Goal: Information Seeking & Learning: Find specific fact

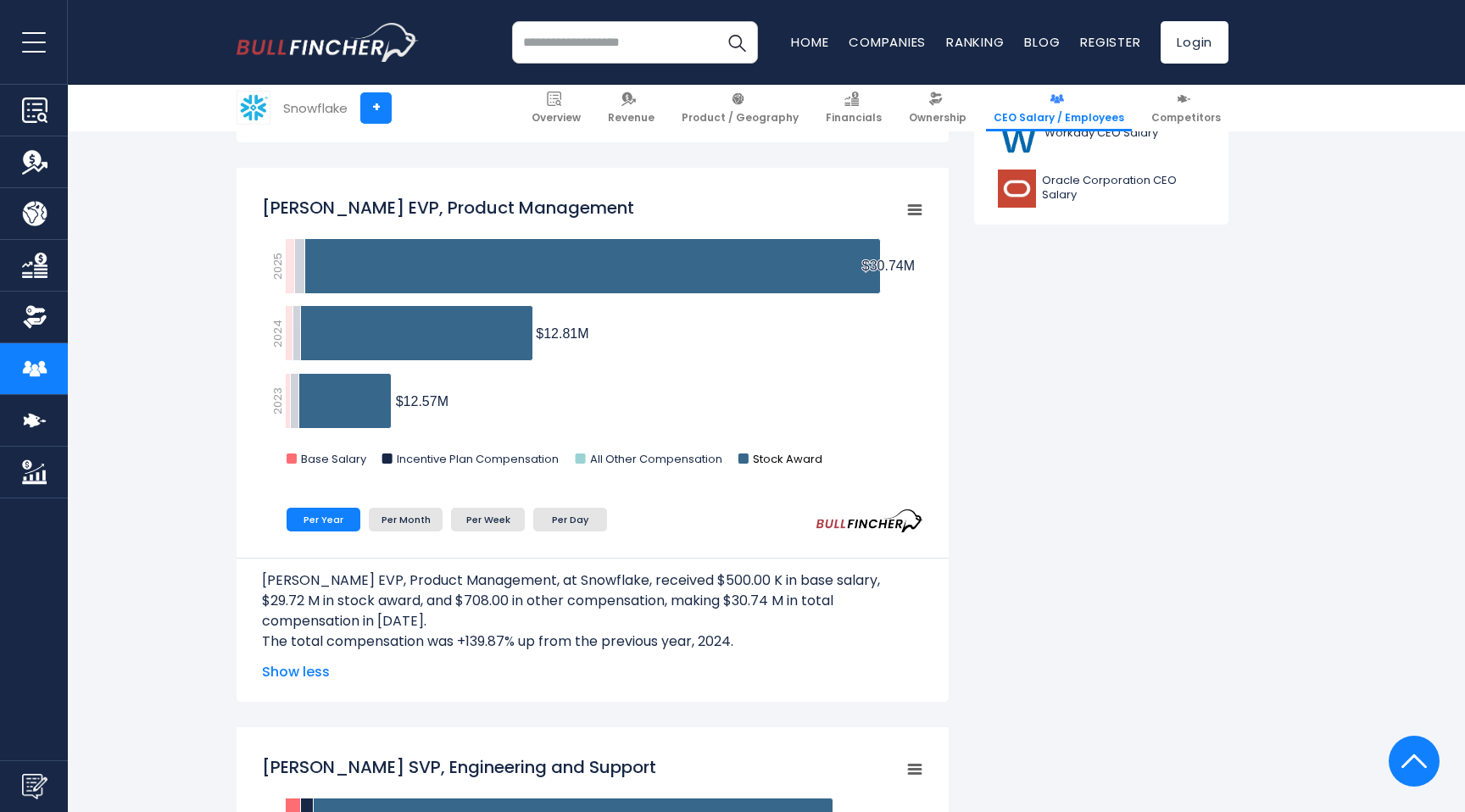
scroll to position [955, 0]
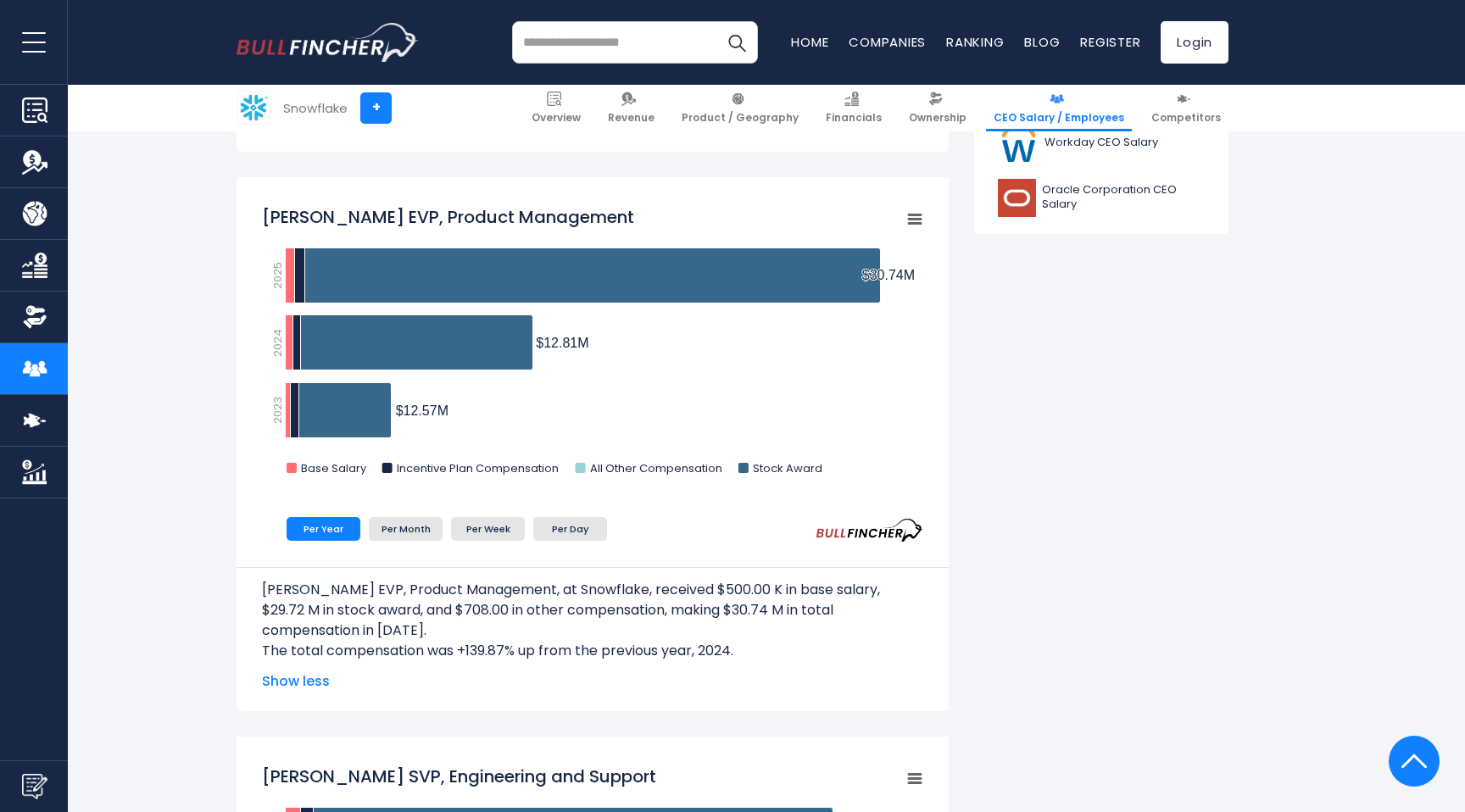
click at [344, 587] on p "[PERSON_NAME] EVP, Product Management, at Snowflake, received $500.00 K in base…" at bounding box center [592, 609] width 662 height 61
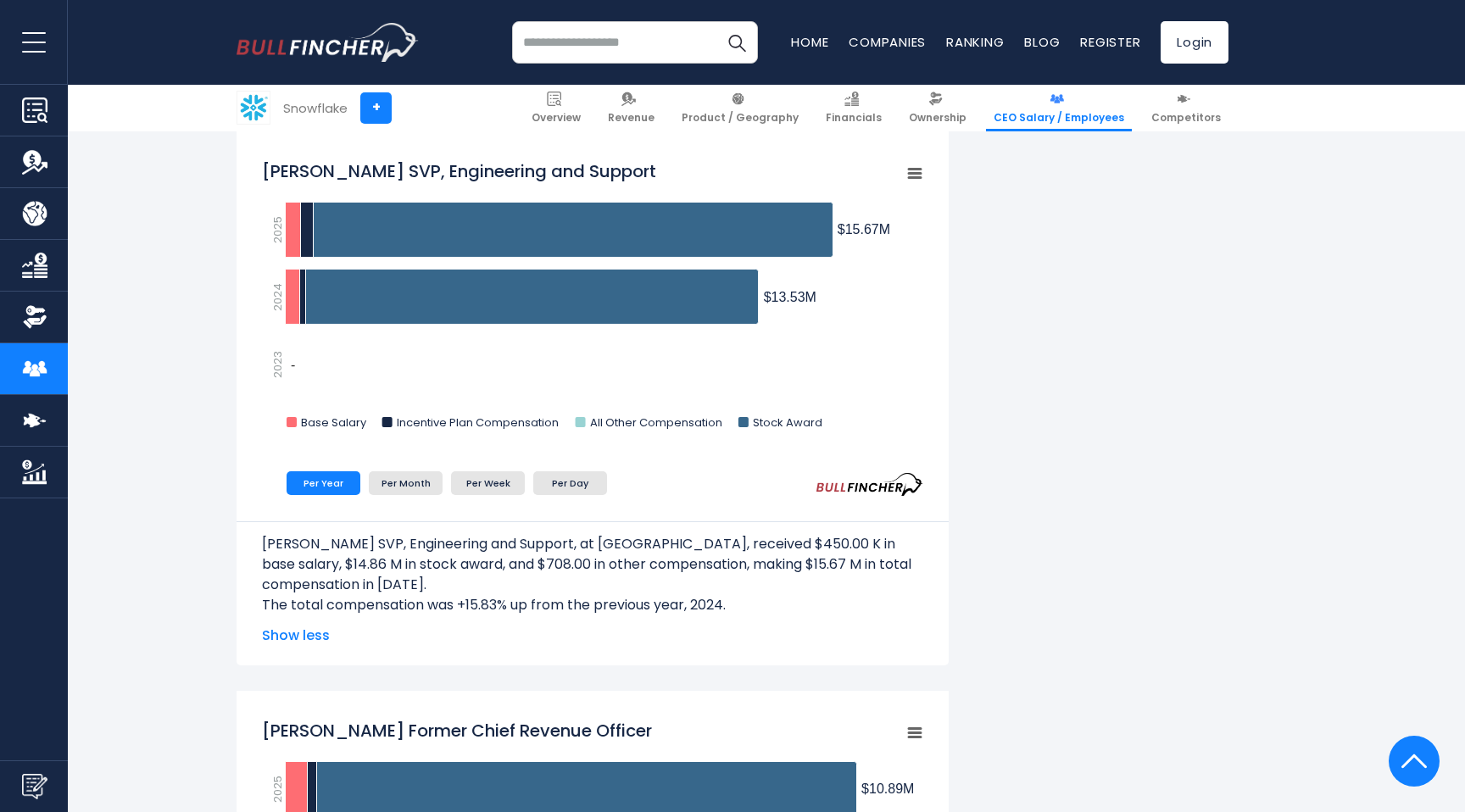
scroll to position [1577, 0]
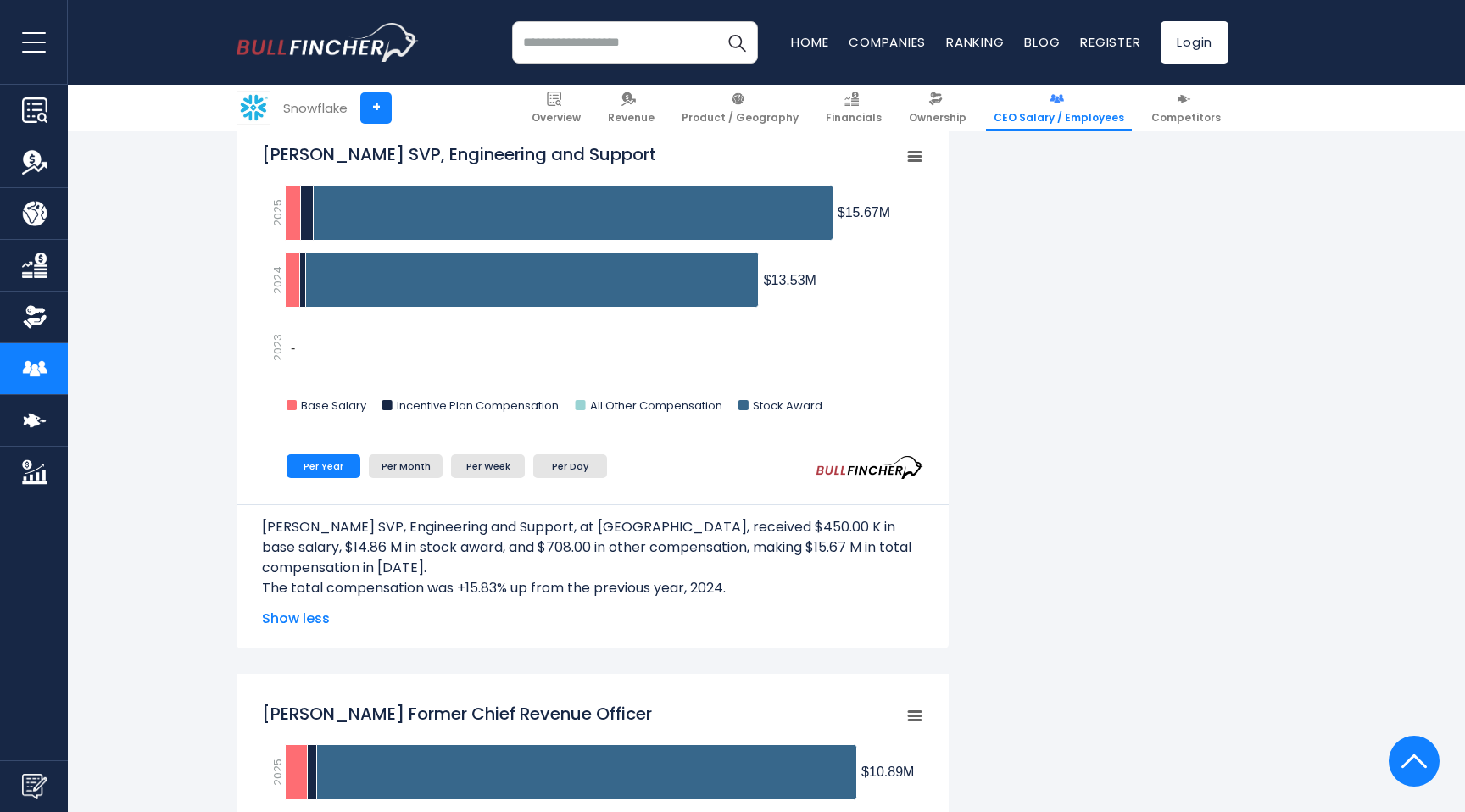
click at [277, 615] on span "Show less" at bounding box center [592, 618] width 662 height 21
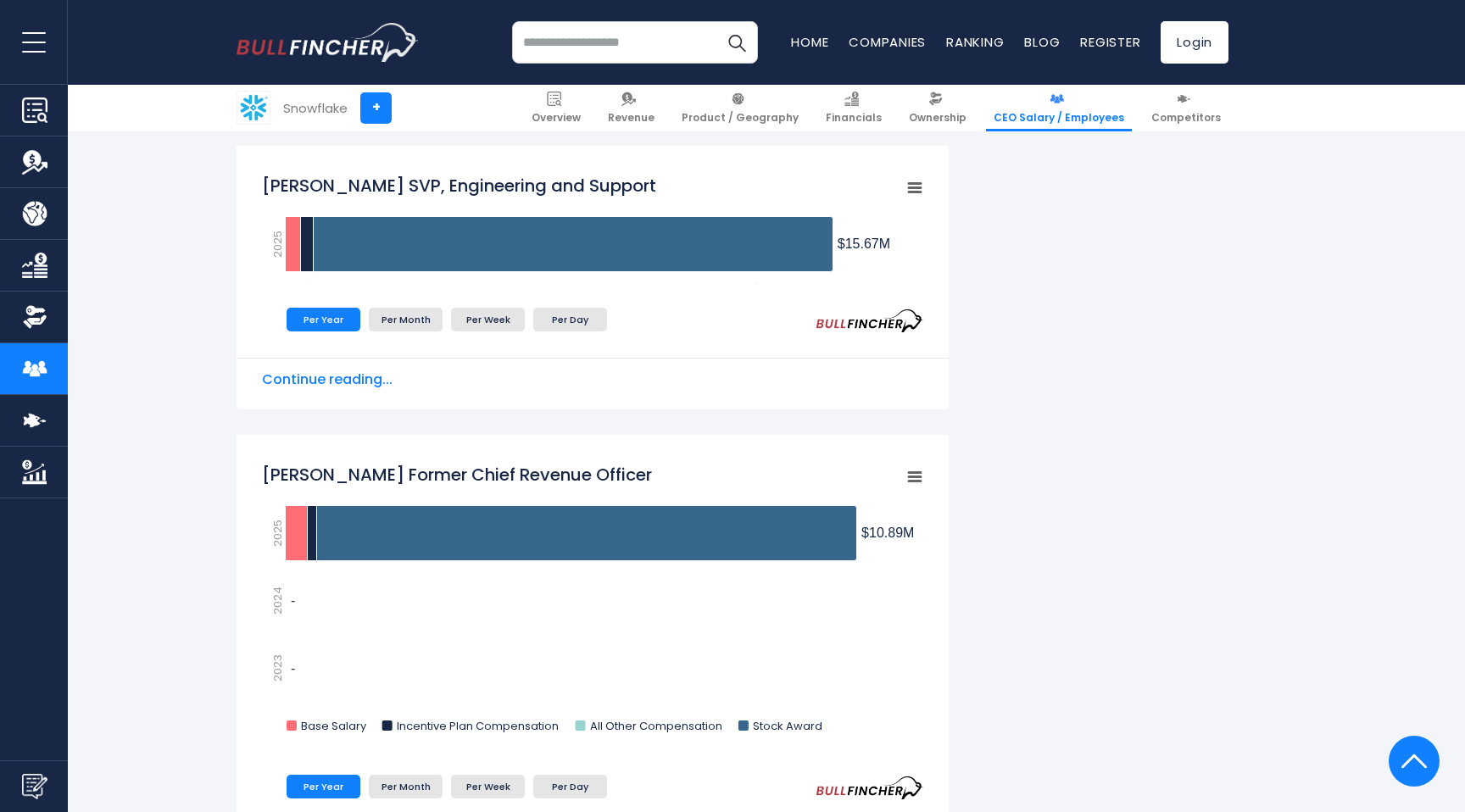
scroll to position [1544, 0]
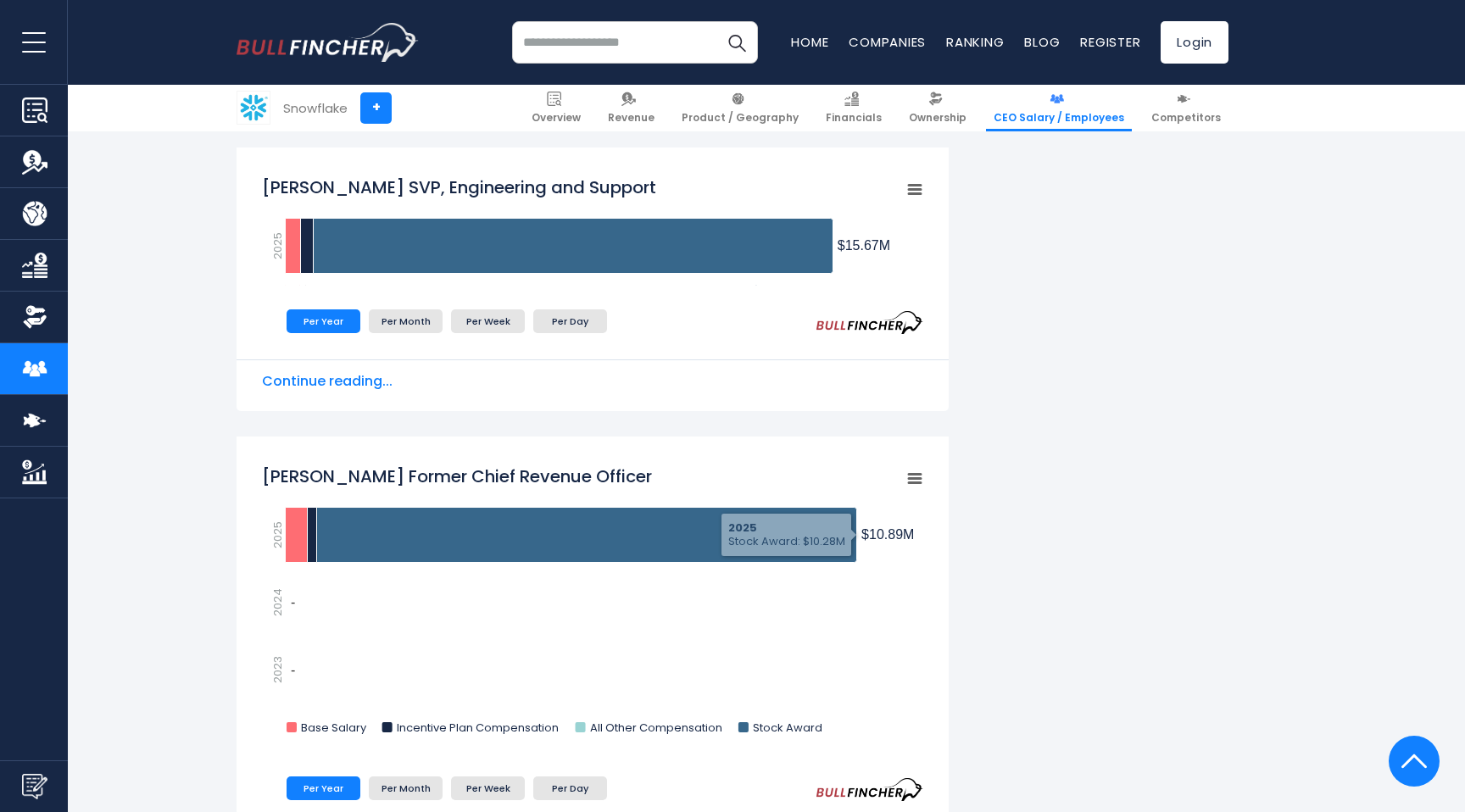
click at [321, 380] on span "Continue reading..." at bounding box center [592, 381] width 662 height 21
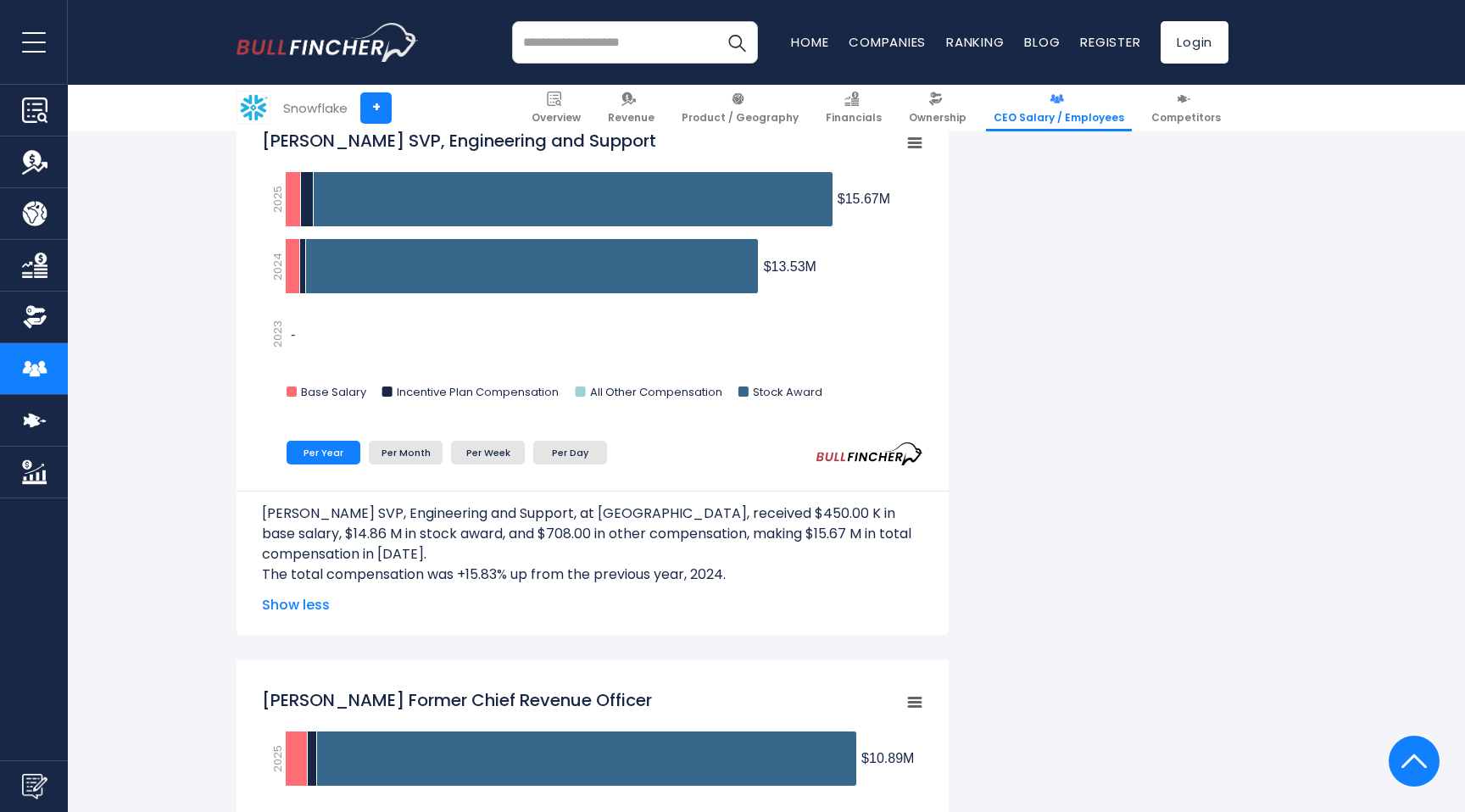
scroll to position [1603, 0]
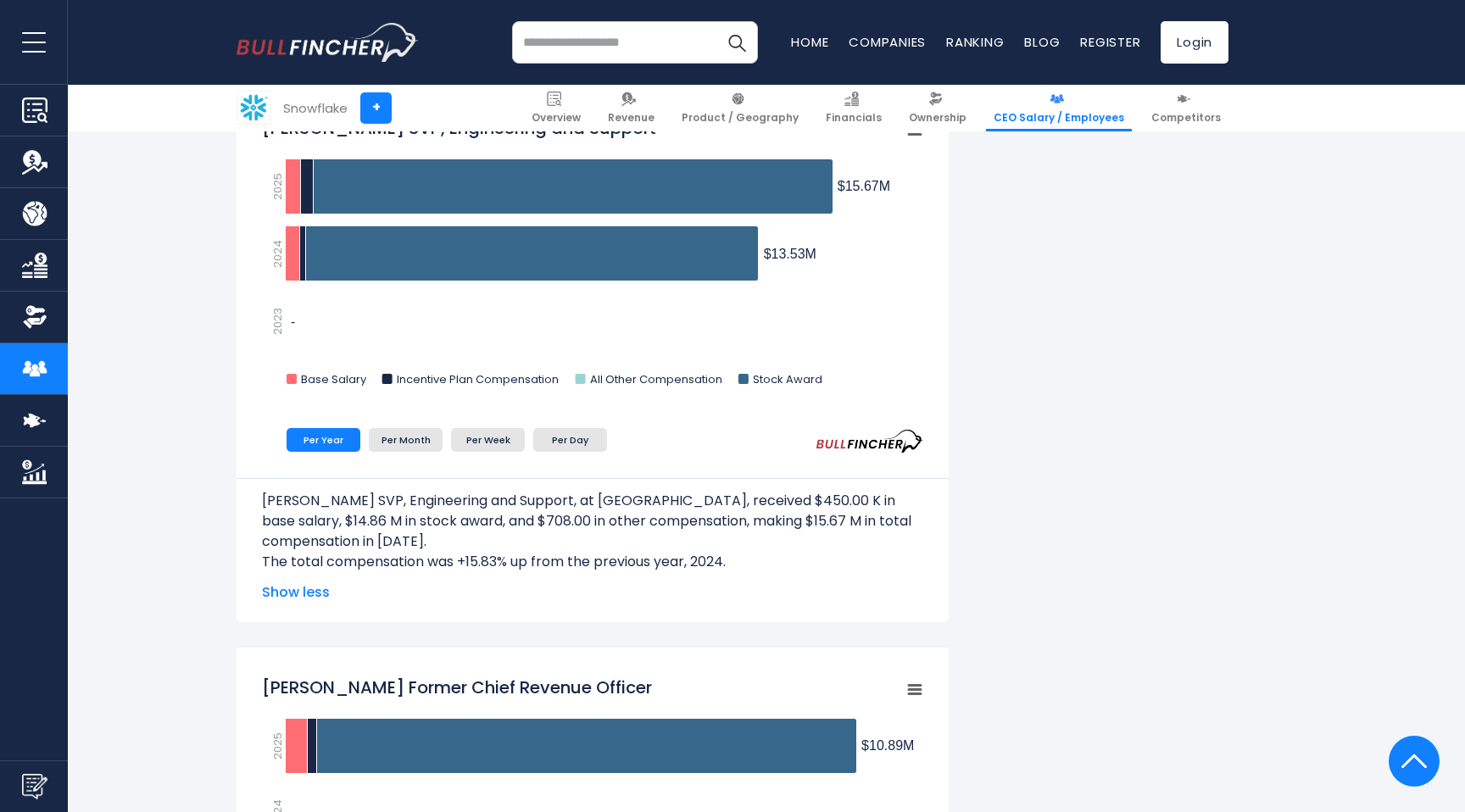
click at [332, 508] on p "[PERSON_NAME] SVP, Engineering and Support, at [GEOGRAPHIC_DATA], received $450…" at bounding box center [592, 521] width 662 height 61
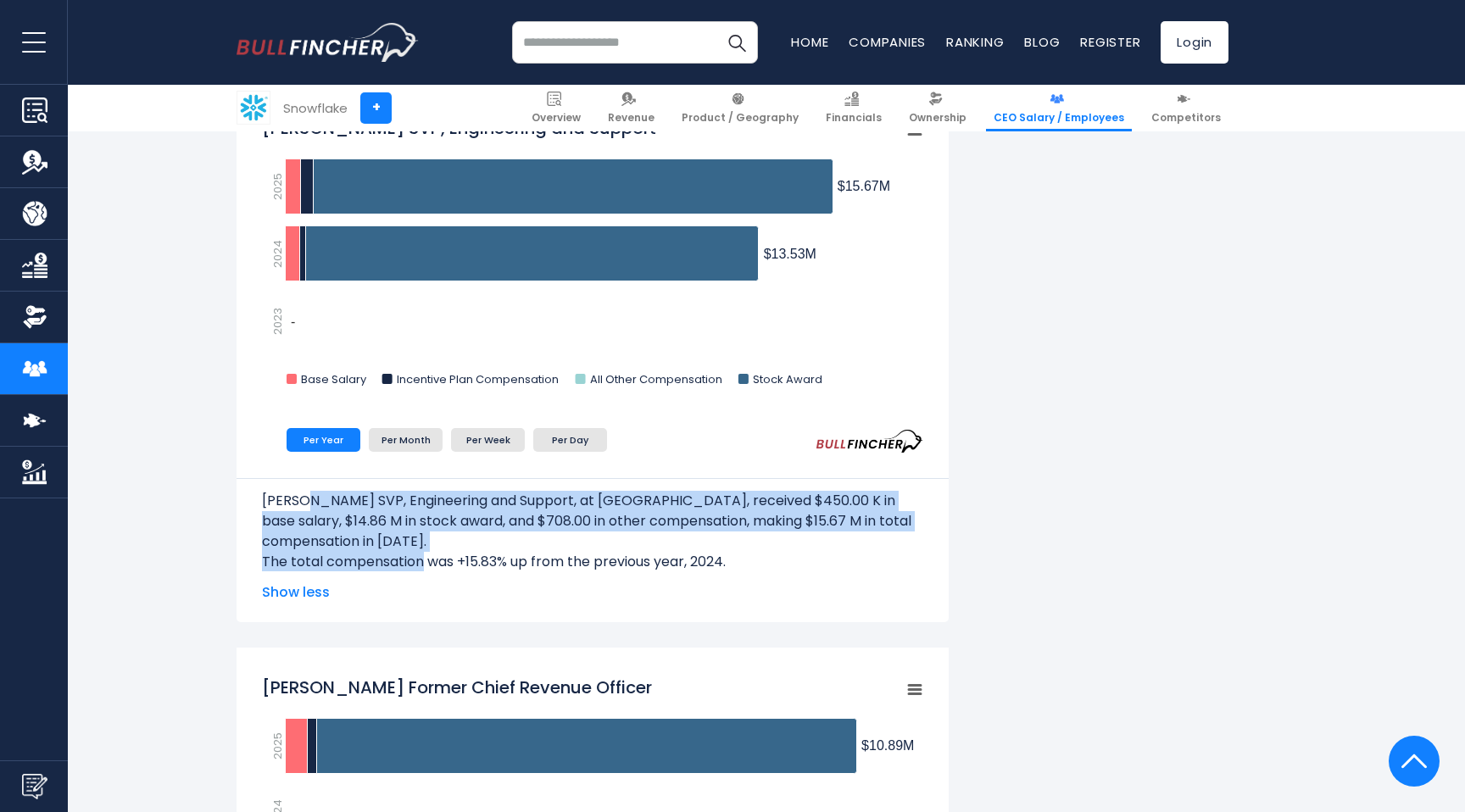
drag, startPoint x: 332, startPoint y: 508, endPoint x: 333, endPoint y: 568, distance: 60.0
click at [333, 568] on div "[PERSON_NAME] SVP, Engineering and Support, at [GEOGRAPHIC_DATA], received $450…" at bounding box center [592, 525] width 662 height 93
click at [333, 568] on p "The total compensation was +15.83% up from the previous year, 2024." at bounding box center [592, 561] width 662 height 21
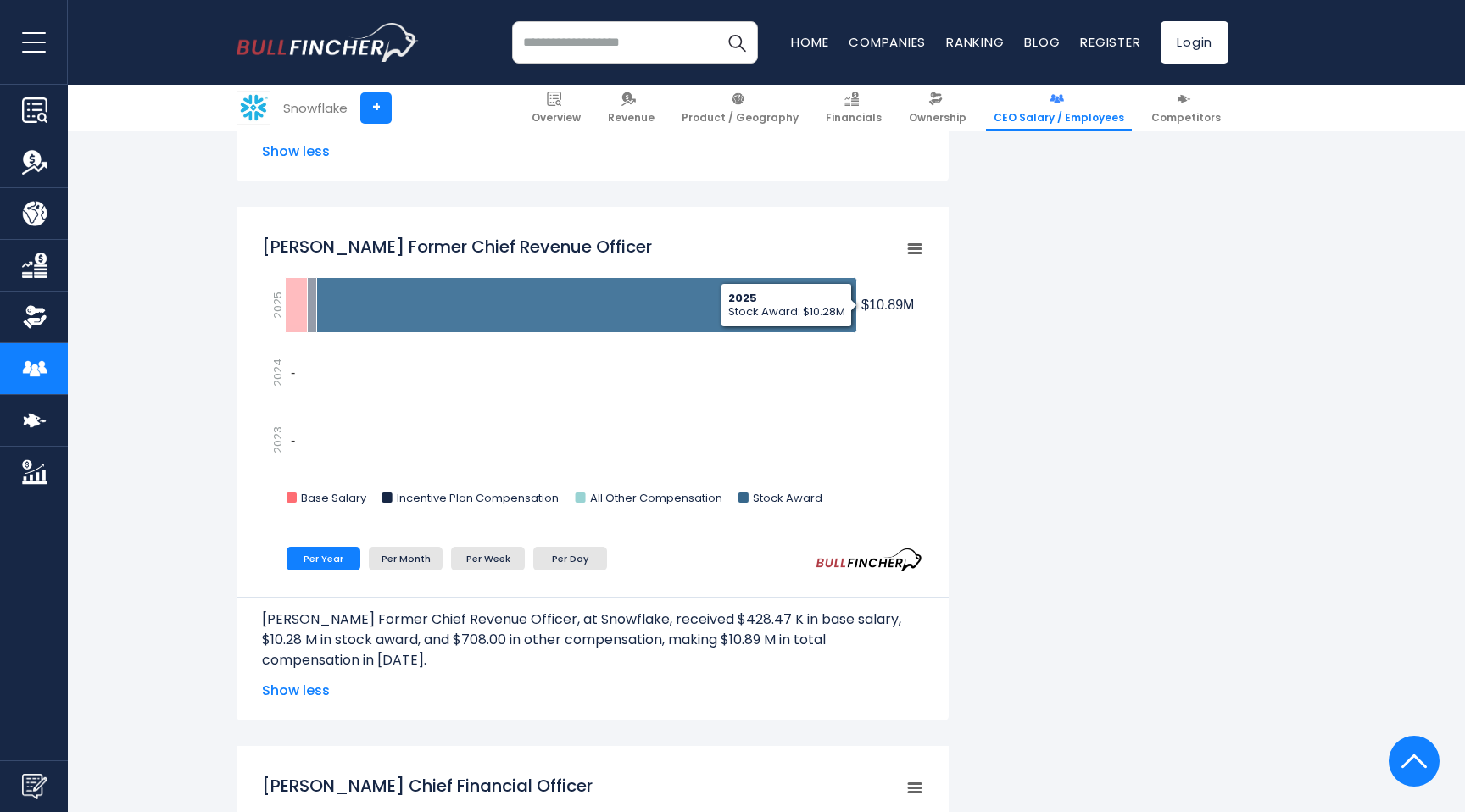
scroll to position [2051, 0]
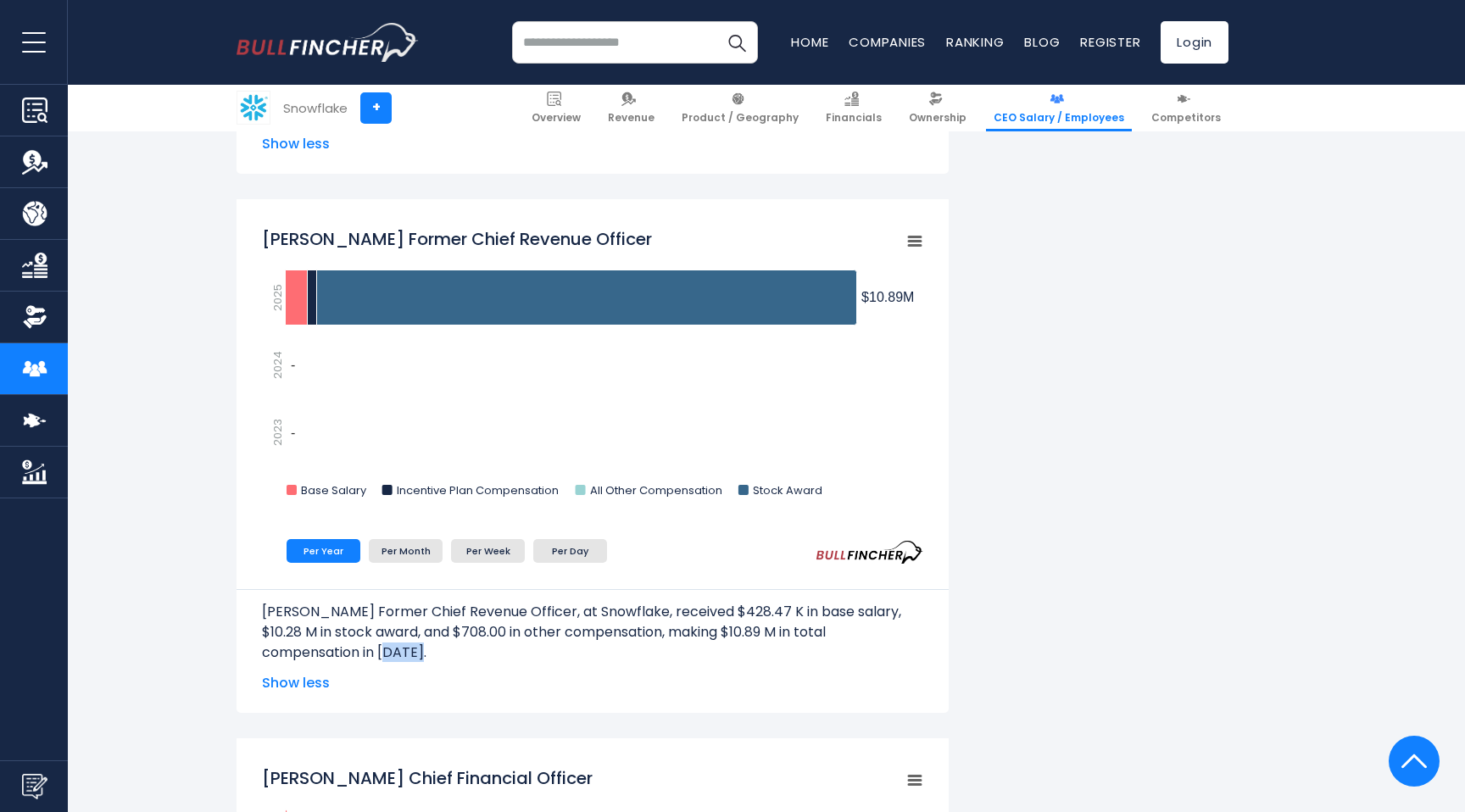
drag, startPoint x: 341, startPoint y: 645, endPoint x: 366, endPoint y: 647, distance: 25.1
click at [366, 647] on p "[PERSON_NAME] Former Chief Revenue Officer, at Snowflake, received $428.47 K in…" at bounding box center [592, 632] width 662 height 61
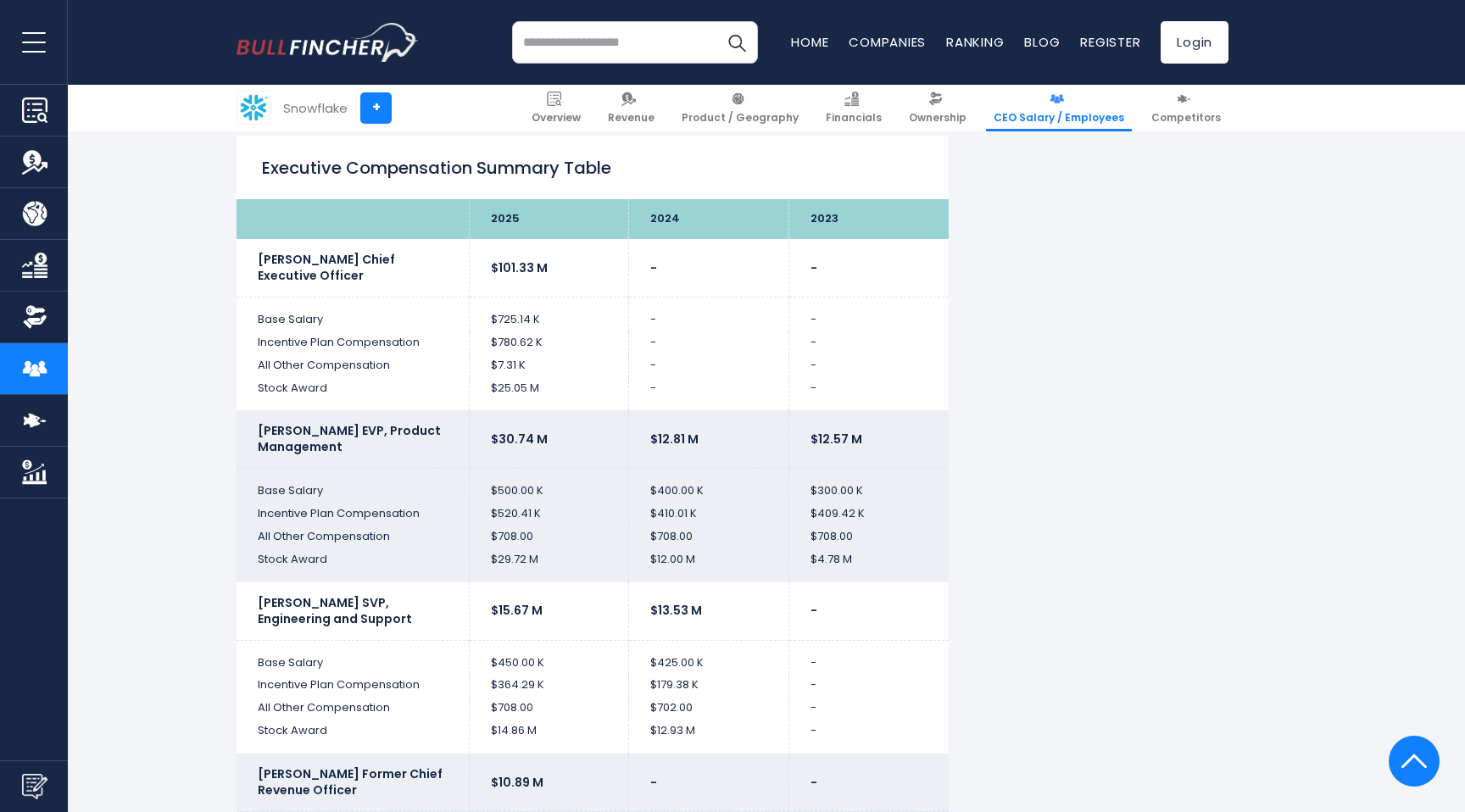
scroll to position [3199, 0]
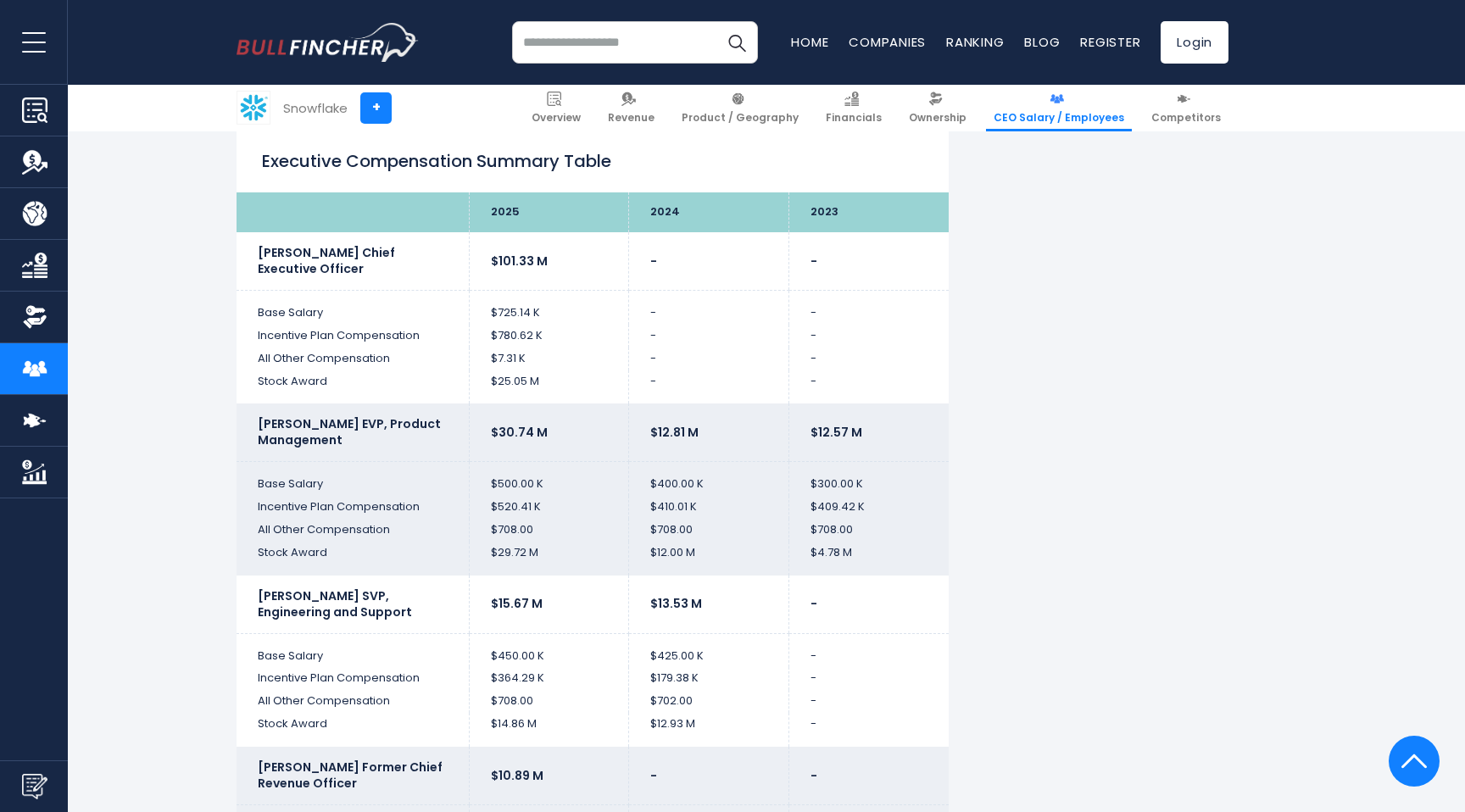
click at [552, 377] on td "$25.05 M" at bounding box center [548, 387] width 160 height 34
drag, startPoint x: 552, startPoint y: 377, endPoint x: 398, endPoint y: 278, distance: 183.1
click at [542, 425] on b "$30.74 M" at bounding box center [520, 432] width 57 height 17
drag, startPoint x: 542, startPoint y: 425, endPoint x: 832, endPoint y: 436, distance: 290.2
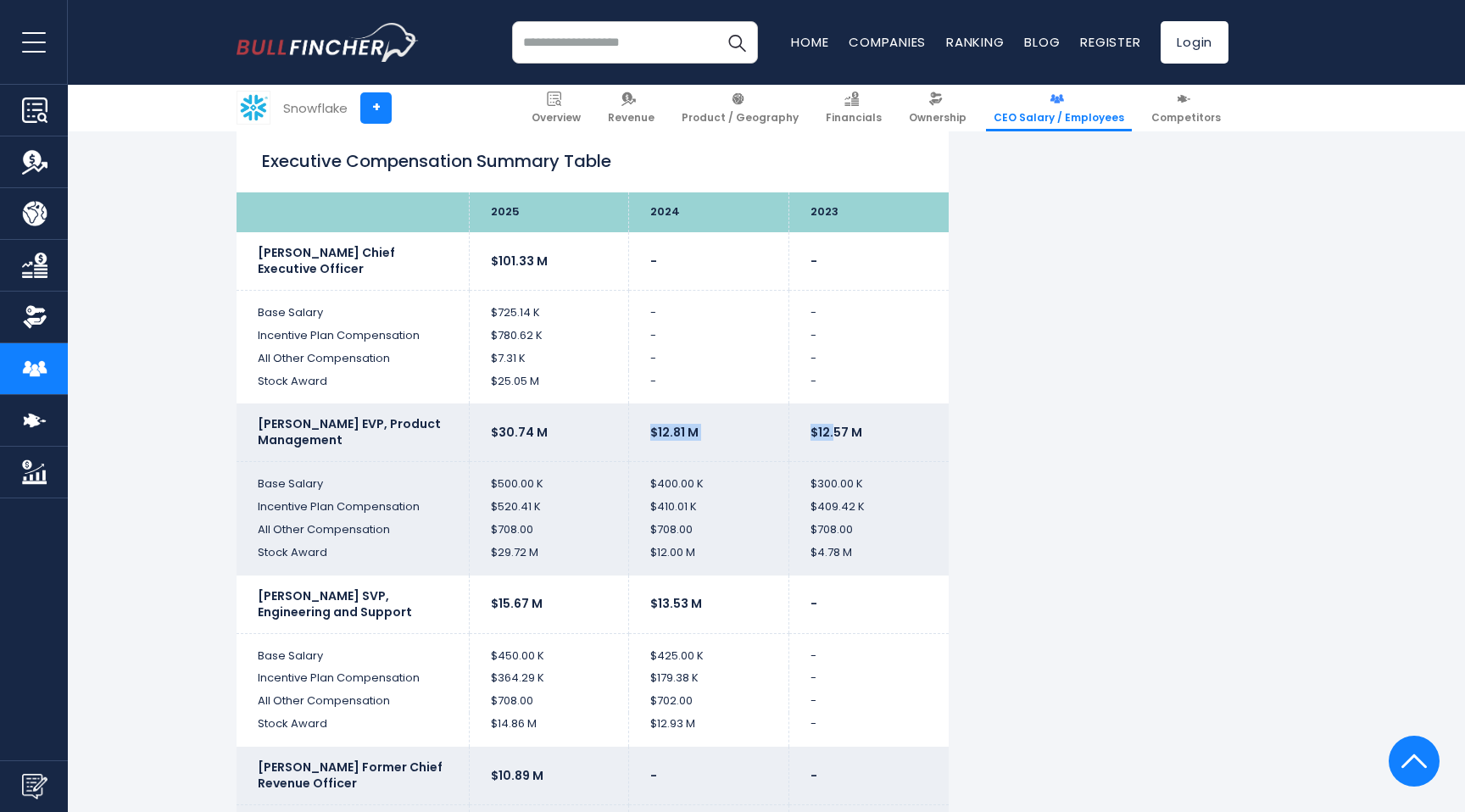
click at [832, 436] on tr "[PERSON_NAME] EVP, Product Management $30.74 M $12.81 M $12.57 M" at bounding box center [593, 432] width 712 height 58
click at [832, 436] on b "$12.57 M" at bounding box center [837, 432] width 52 height 17
drag, startPoint x: 832, startPoint y: 436, endPoint x: 504, endPoint y: 419, distance: 328.4
click at [504, 419] on tr "[PERSON_NAME] EVP, Product Management $30.74 M $12.81 M $12.57 M" at bounding box center [593, 432] width 712 height 58
click at [504, 419] on td "$30.74 M" at bounding box center [548, 432] width 160 height 58
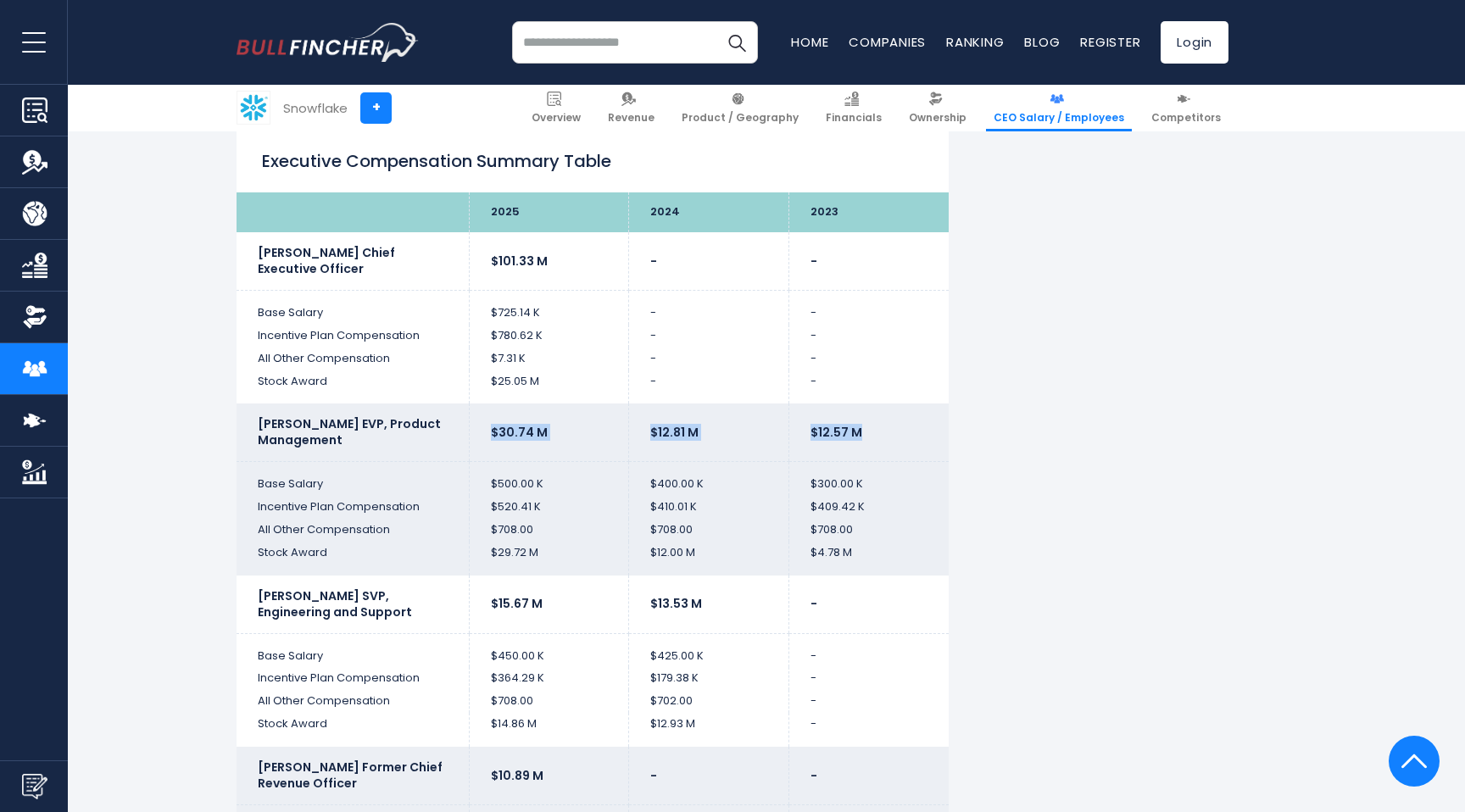
drag, startPoint x: 504, startPoint y: 419, endPoint x: 914, endPoint y: 423, distance: 410.0
click at [914, 423] on tr "[PERSON_NAME] EVP, Product Management $30.74 M $12.81 M $12.57 M" at bounding box center [593, 432] width 712 height 58
click at [914, 423] on td "$12.57 M" at bounding box center [868, 432] width 160 height 58
drag, startPoint x: 914, startPoint y: 423, endPoint x: 483, endPoint y: 431, distance: 431.1
click at [483, 431] on tr "[PERSON_NAME] EVP, Product Management $30.74 M $12.81 M $12.57 M" at bounding box center [593, 432] width 712 height 58
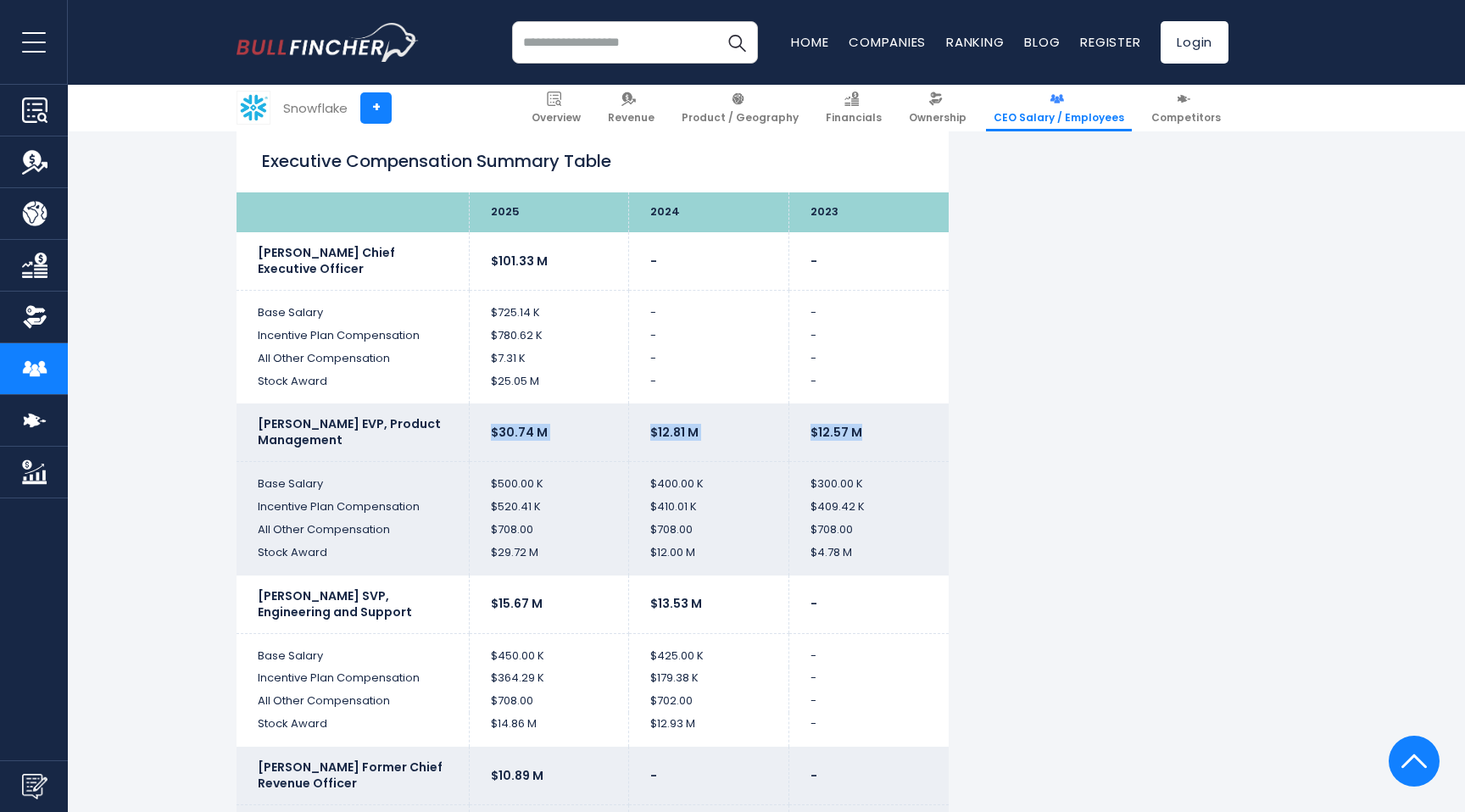
click at [483, 431] on td "$30.74 M" at bounding box center [548, 432] width 160 height 58
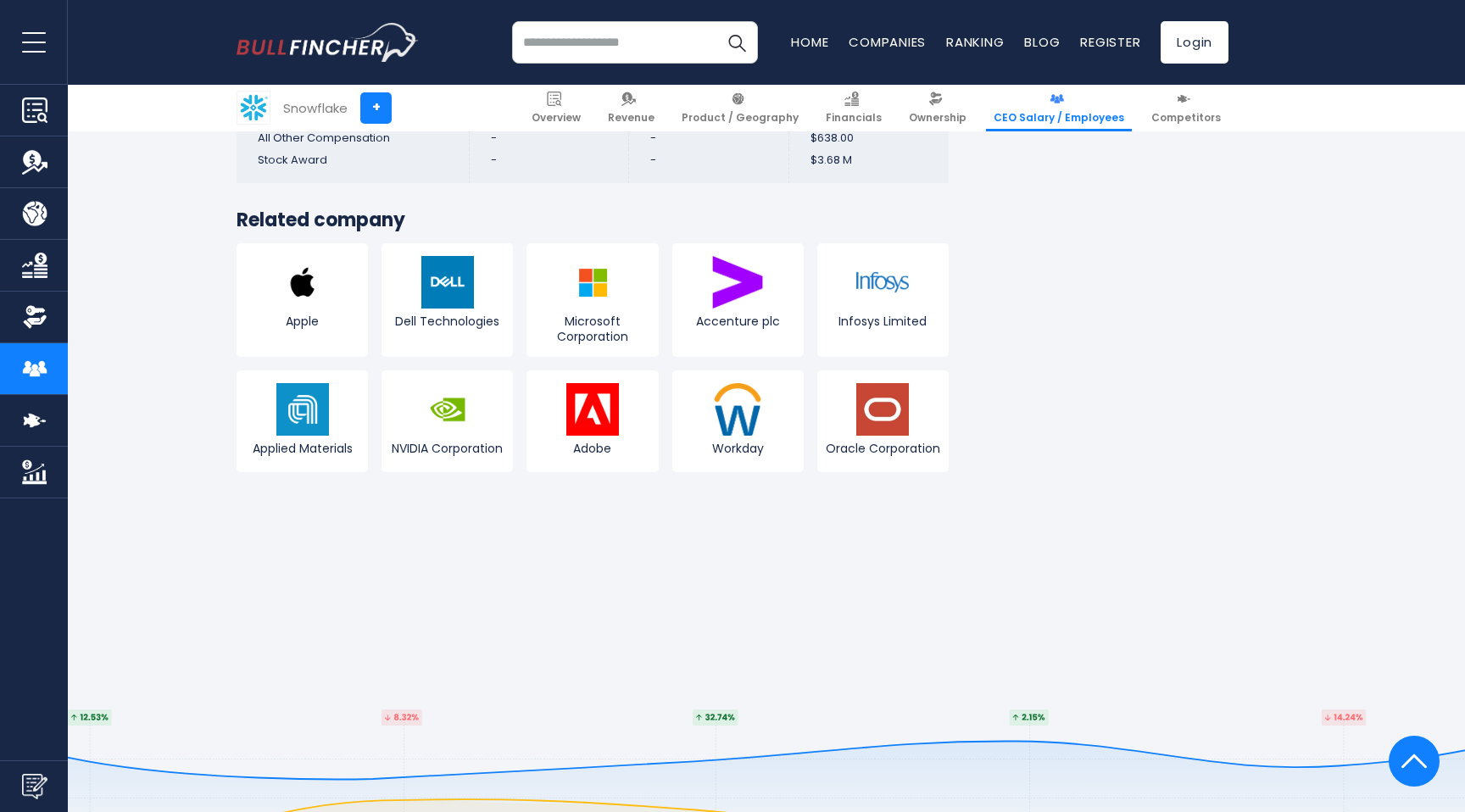
scroll to position [4990, 0]
